Goal: Find specific fact

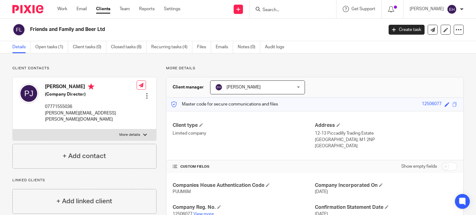
scroll to position [119, 0]
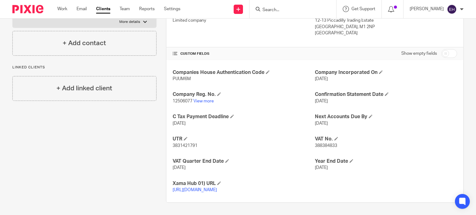
click at [305, 10] on input "Search" at bounding box center [290, 10] width 56 height 6
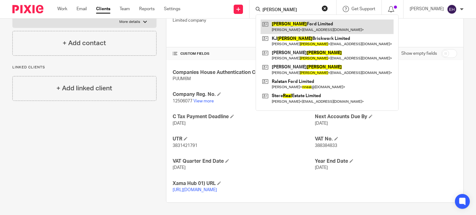
type input "neal"
click at [307, 24] on link at bounding box center [327, 27] width 133 height 14
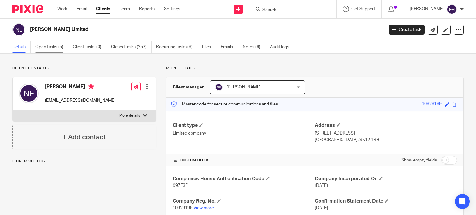
click at [54, 48] on link "Open tasks (5)" at bounding box center [51, 47] width 33 height 12
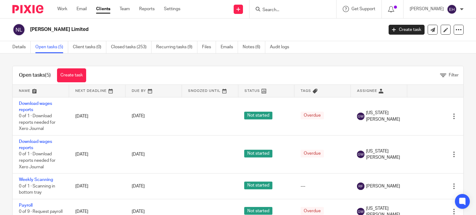
click at [242, 50] on ul "Details Open tasks (5) Client tasks (0) Closed tasks (253) Recurring tasks (9) …" at bounding box center [155, 47] width 286 height 12
click at [249, 49] on link "Notes (6)" at bounding box center [254, 47] width 23 height 12
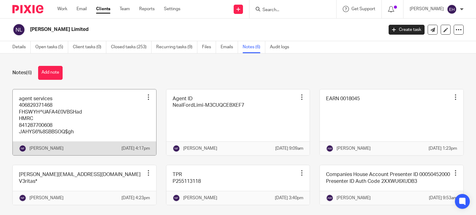
click at [56, 110] on link at bounding box center [84, 123] width 143 height 66
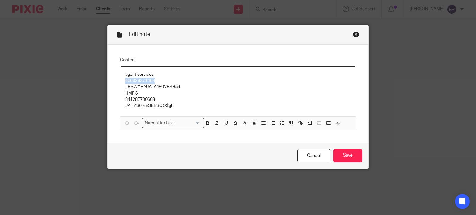
drag, startPoint x: 153, startPoint y: 81, endPoint x: 111, endPoint y: 81, distance: 41.8
click at [111, 81] on div "Content agent services 406829371468 FHSWYH^UAFA4£0VBSHad HMRC 841287700608 JAHY…" at bounding box center [237, 94] width 261 height 98
copy p "406829371468"
drag, startPoint x: 180, startPoint y: 87, endPoint x: 121, endPoint y: 88, distance: 59.2
click at [121, 88] on div "agent services 406829371468 FHSWYH^UAFA4£0VBSHad HMRC 841287700608 JAHYS6%8SBBS…" at bounding box center [238, 92] width 236 height 50
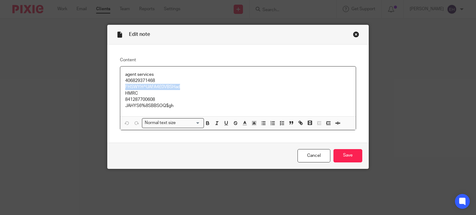
copy p "FHSWYH^UAFA4£0VBSHad"
click at [350, 35] on div "Edit note" at bounding box center [237, 35] width 261 height 20
click at [353, 34] on div "Close this dialog window" at bounding box center [356, 34] width 6 height 6
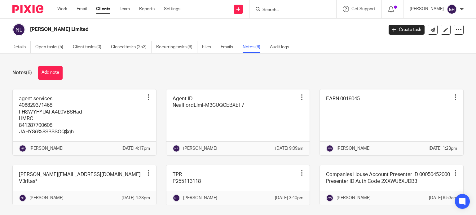
click at [314, 12] on input "Search" at bounding box center [290, 10] width 56 height 6
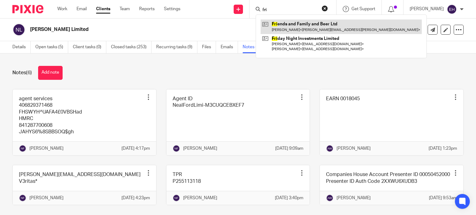
type input "fri"
click at [290, 23] on link at bounding box center [341, 27] width 161 height 14
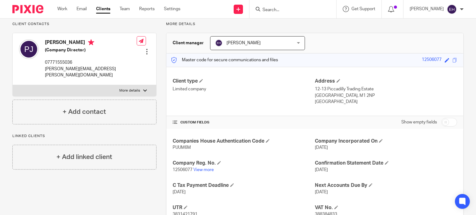
scroll to position [119, 0]
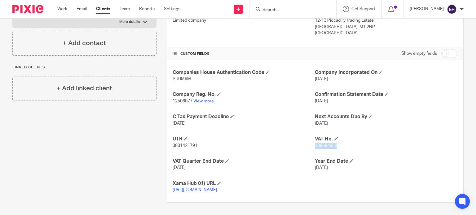
drag, startPoint x: 335, startPoint y: 140, endPoint x: 313, endPoint y: 142, distance: 22.4
click at [315, 143] on p "388384833" at bounding box center [386, 146] width 142 height 6
copy span "388384833"
